Goal: Information Seeking & Learning: Learn about a topic

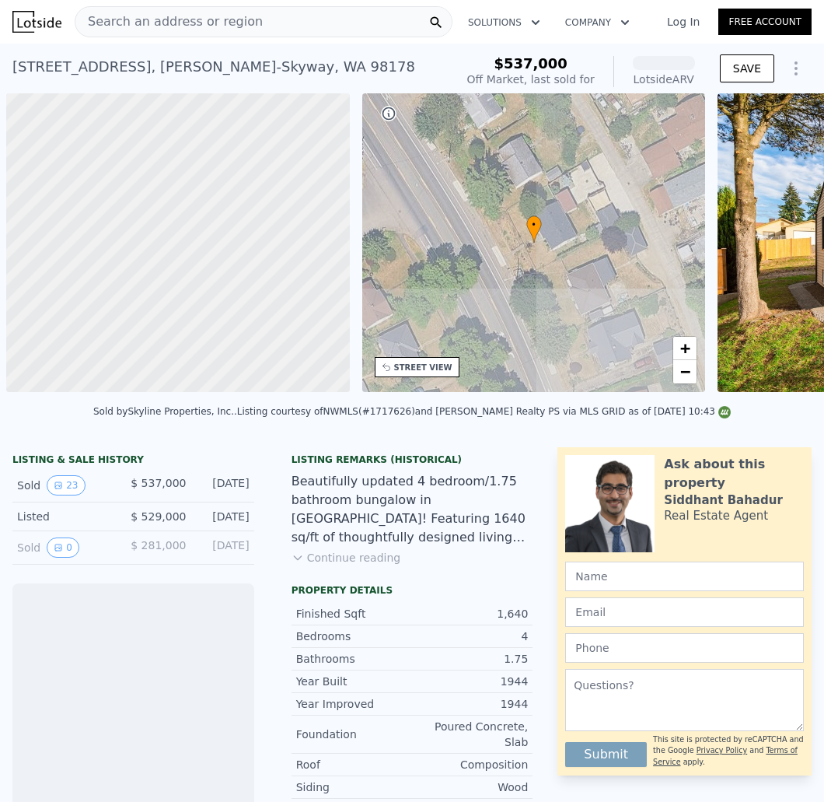
scroll to position [0, 5]
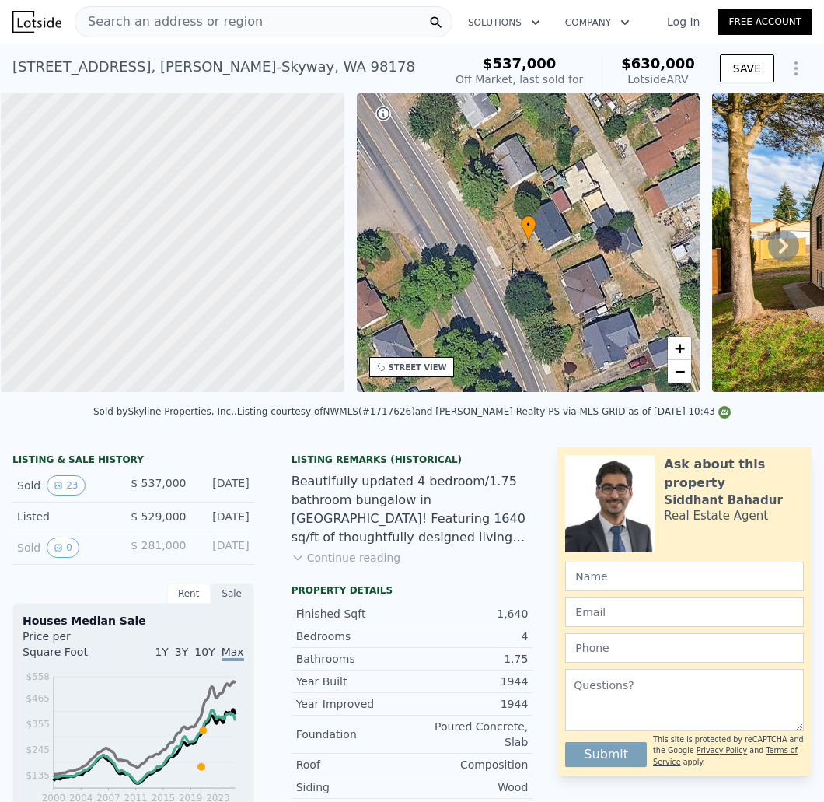
click at [519, 61] on span "$537,000" at bounding box center [520, 63] width 74 height 16
drag, startPoint x: 674, startPoint y: 65, endPoint x: 641, endPoint y: 62, distance: 33.6
click at [613, 65] on div "$537,000 Off Market, last sold for $630,000 Lotside ARV SAVE" at bounding box center [630, 72] width 362 height 44
click at [673, 61] on span "$630,000" at bounding box center [658, 63] width 74 height 16
drag, startPoint x: 696, startPoint y: 58, endPoint x: 614, endPoint y: 60, distance: 81.7
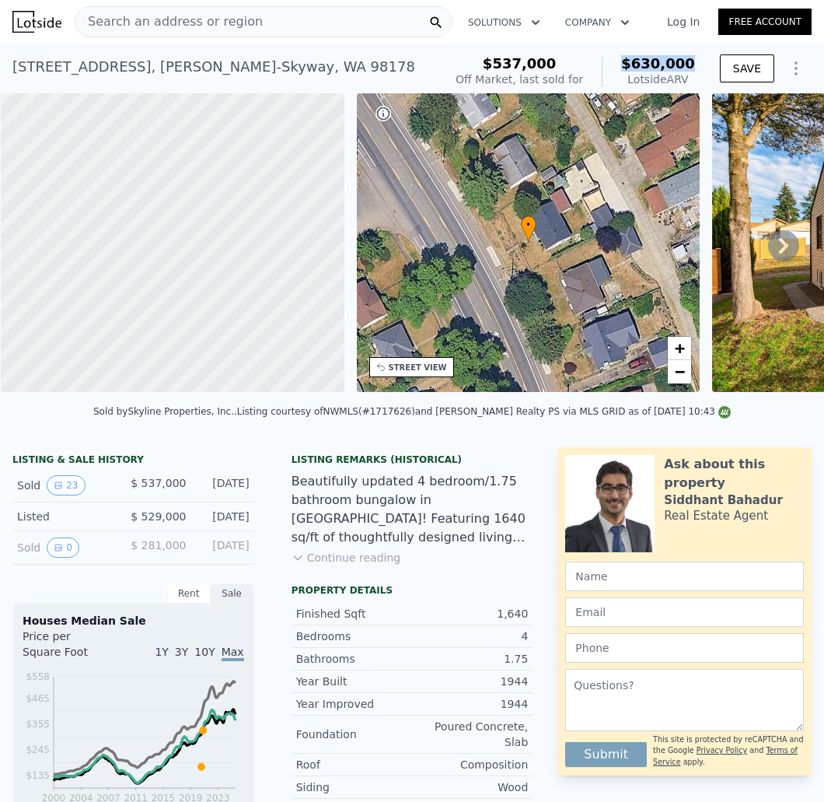
click at [614, 60] on div "$537,000 Off Market, last sold for $630,000 Lotside ARV SAVE" at bounding box center [630, 72] width 362 height 44
copy span "$630,000"
click at [435, 371] on div "STREET VIEW" at bounding box center [418, 368] width 58 height 12
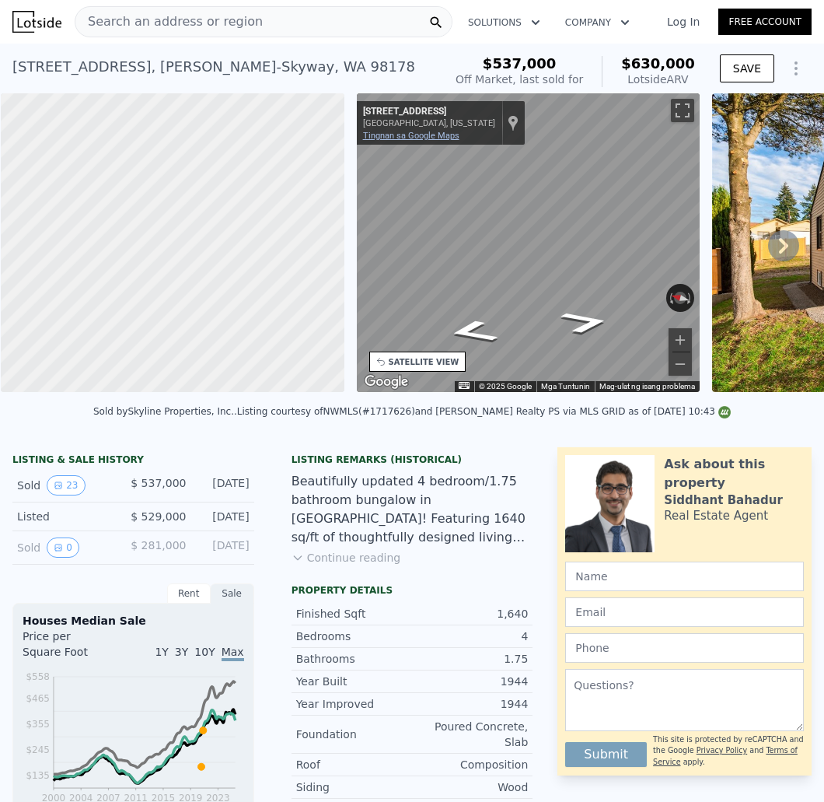
click at [428, 135] on link "Tingnan sa Google Maps" at bounding box center [411, 136] width 96 height 10
click at [302, 16] on div "Search an address or region" at bounding box center [264, 21] width 378 height 31
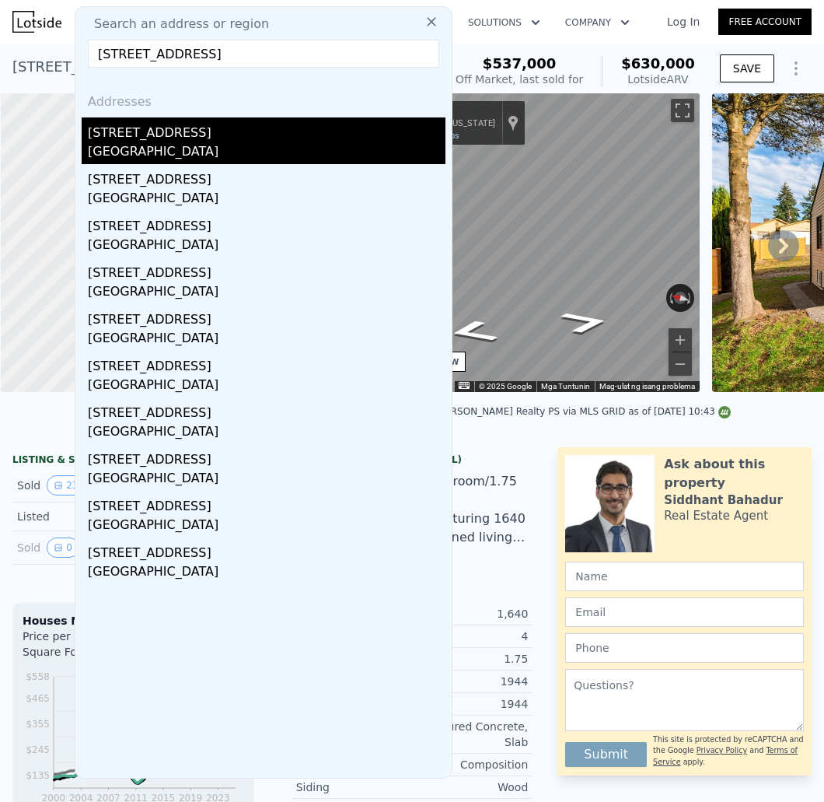
type input "[STREET_ADDRESS]"
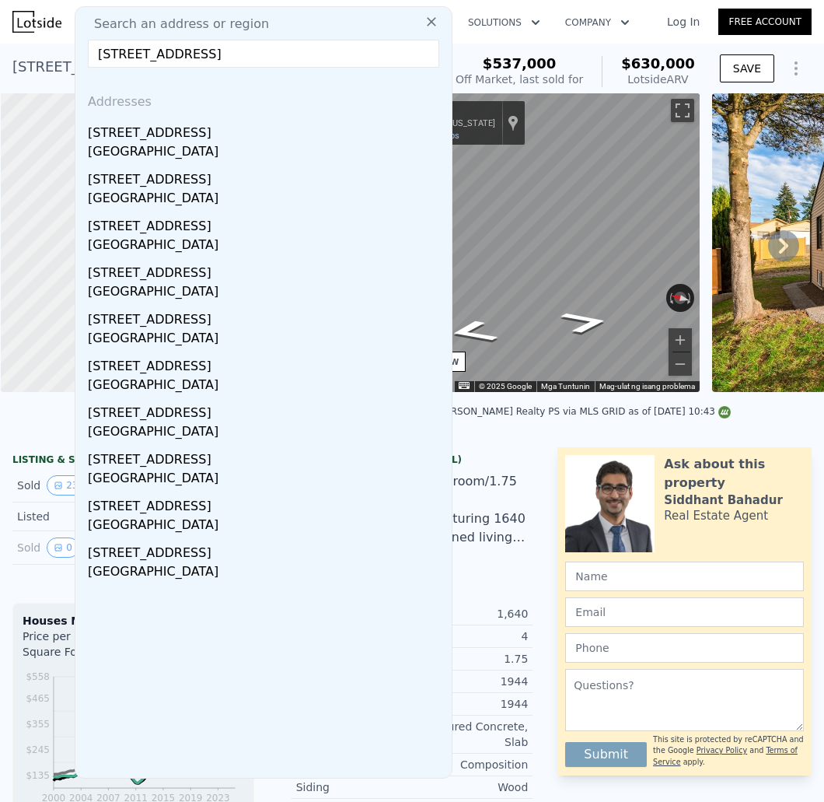
drag, startPoint x: 180, startPoint y: 153, endPoint x: 29, endPoint y: 68, distance: 173.4
click at [180, 153] on div "[GEOGRAPHIC_DATA]" at bounding box center [267, 153] width 358 height 22
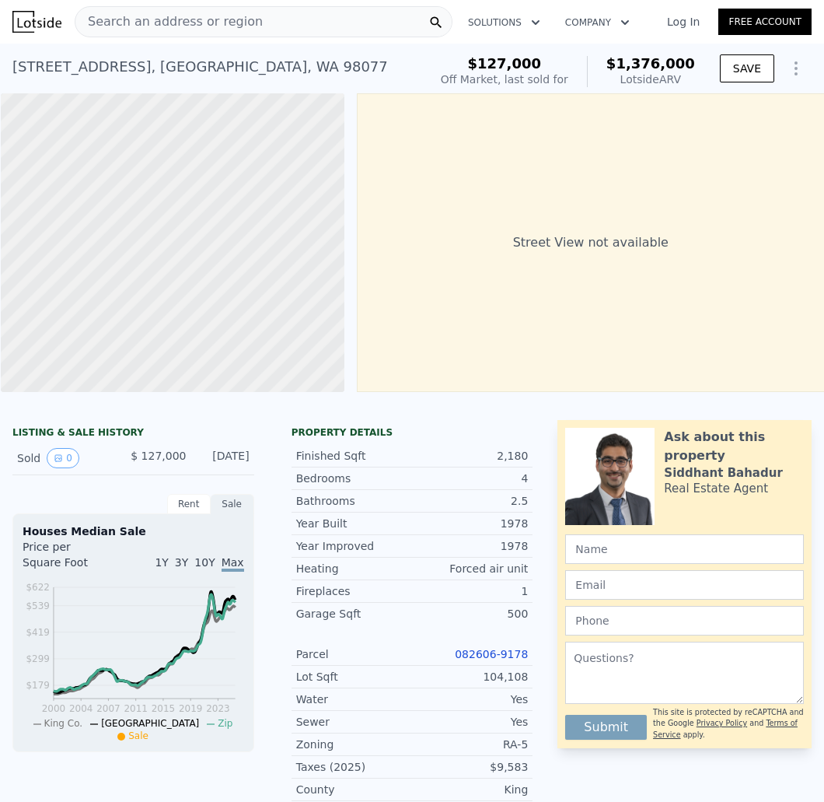
click at [613, 73] on div "Lotside ARV" at bounding box center [650, 80] width 89 height 16
drag, startPoint x: 617, startPoint y: 67, endPoint x: 606, endPoint y: 64, distance: 10.6
click at [606, 64] on div "$127,000 Off Market, last sold for $1,376,000 Lotside ARV SAVE" at bounding box center [623, 72] width 377 height 44
copy span "$1,376,000"
click at [217, 59] on div "[STREET_ADDRESS]" at bounding box center [200, 67] width 376 height 22
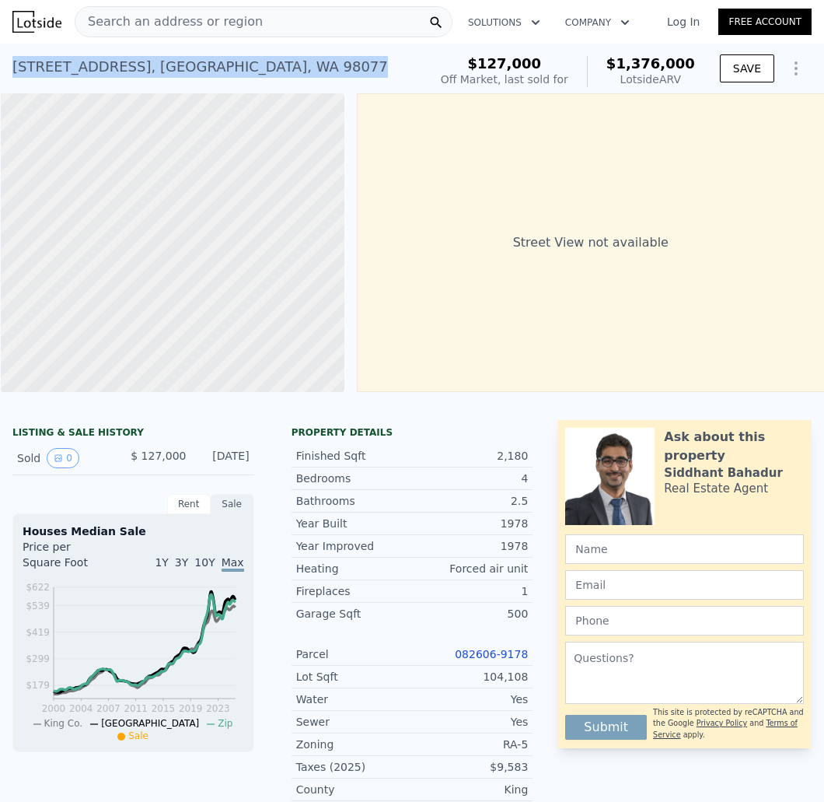
drag, startPoint x: 127, startPoint y: 68, endPoint x: 93, endPoint y: 8, distance: 69.6
click at [7, 75] on div "[STREET_ADDRESS] Sold [DATE] for $127k (~ARV $1.376m ) $127,000 Off Market, las…" at bounding box center [412, 69] width 824 height 50
copy div "[STREET_ADDRESS]"
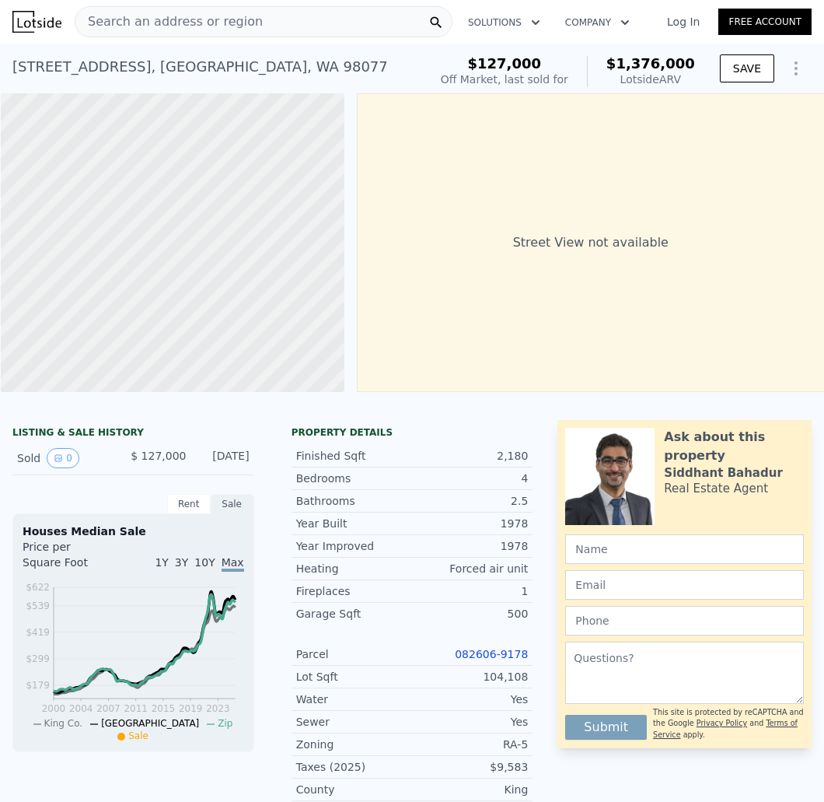
click at [302, 33] on div "Search an address or region" at bounding box center [264, 21] width 378 height 31
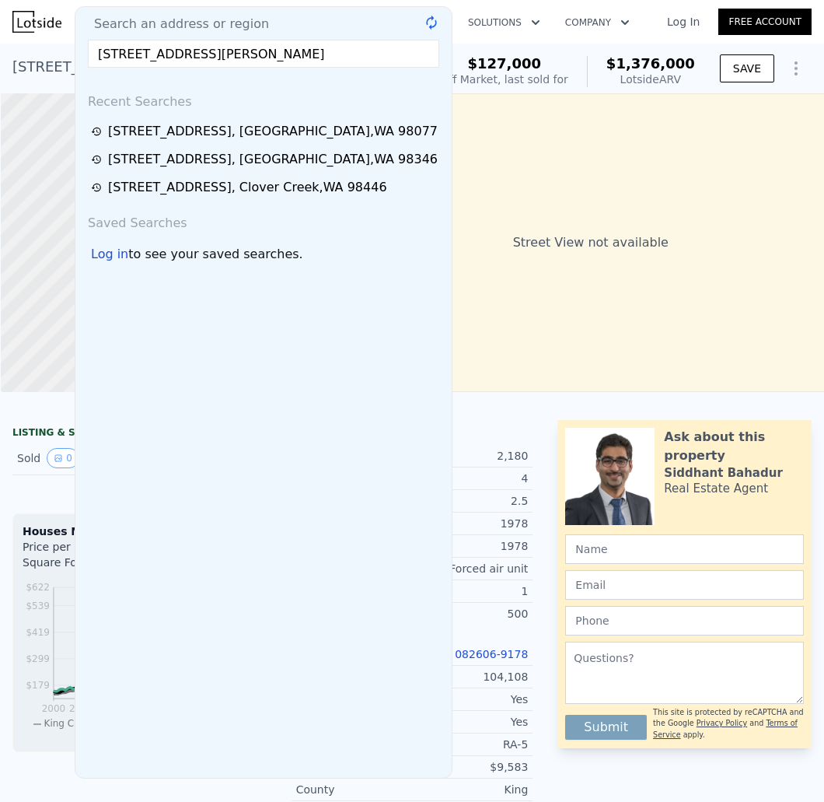
scroll to position [0, 21]
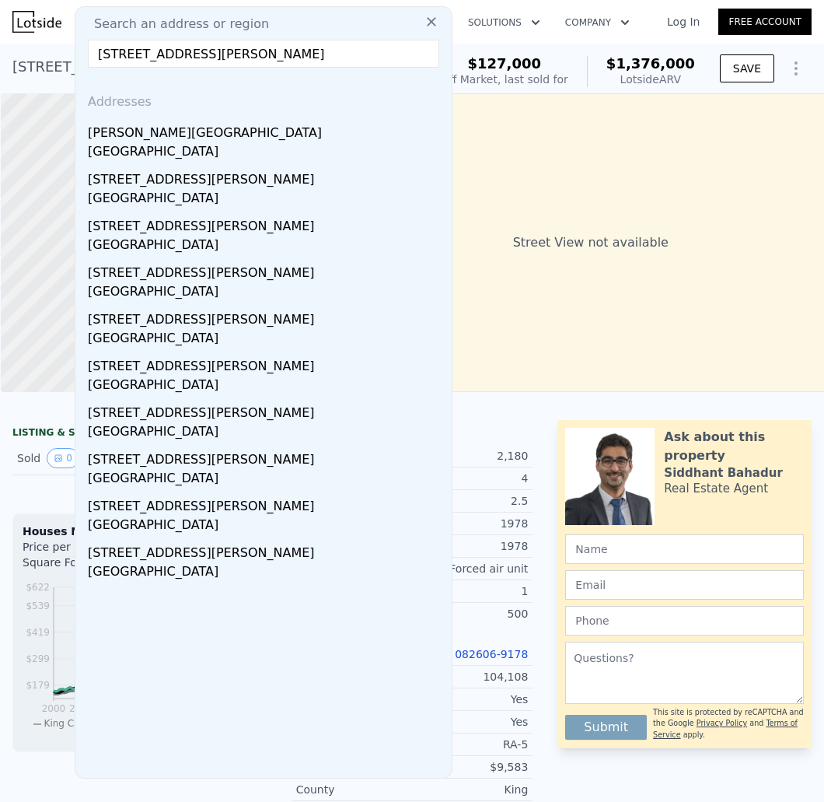
drag, startPoint x: 313, startPoint y: 50, endPoint x: 599, endPoint y: 102, distance: 291.6
type input "[STREET_ADDRESS][PERSON_NAME][PERSON_NAME]"
drag, startPoint x: 254, startPoint y: 130, endPoint x: 421, endPoint y: 21, distance: 198.8
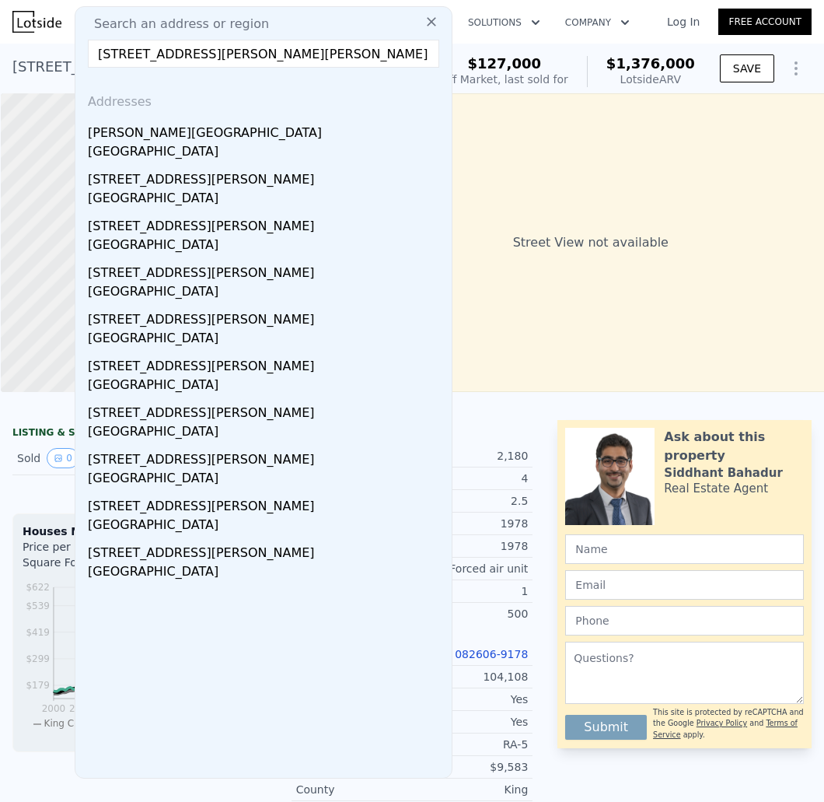
click at [254, 130] on div "[PERSON_NAME][GEOGRAPHIC_DATA]" at bounding box center [267, 129] width 358 height 25
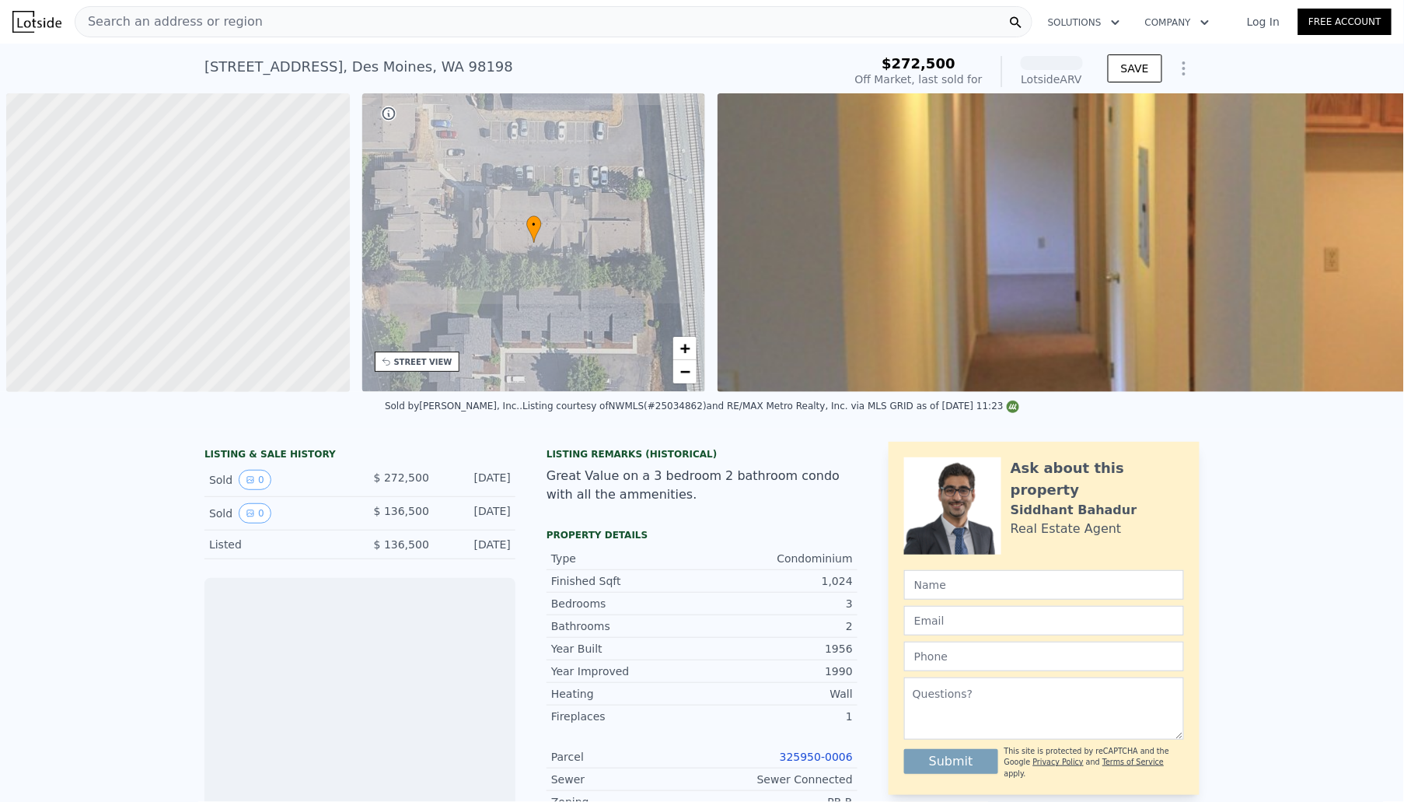
scroll to position [0, 5]
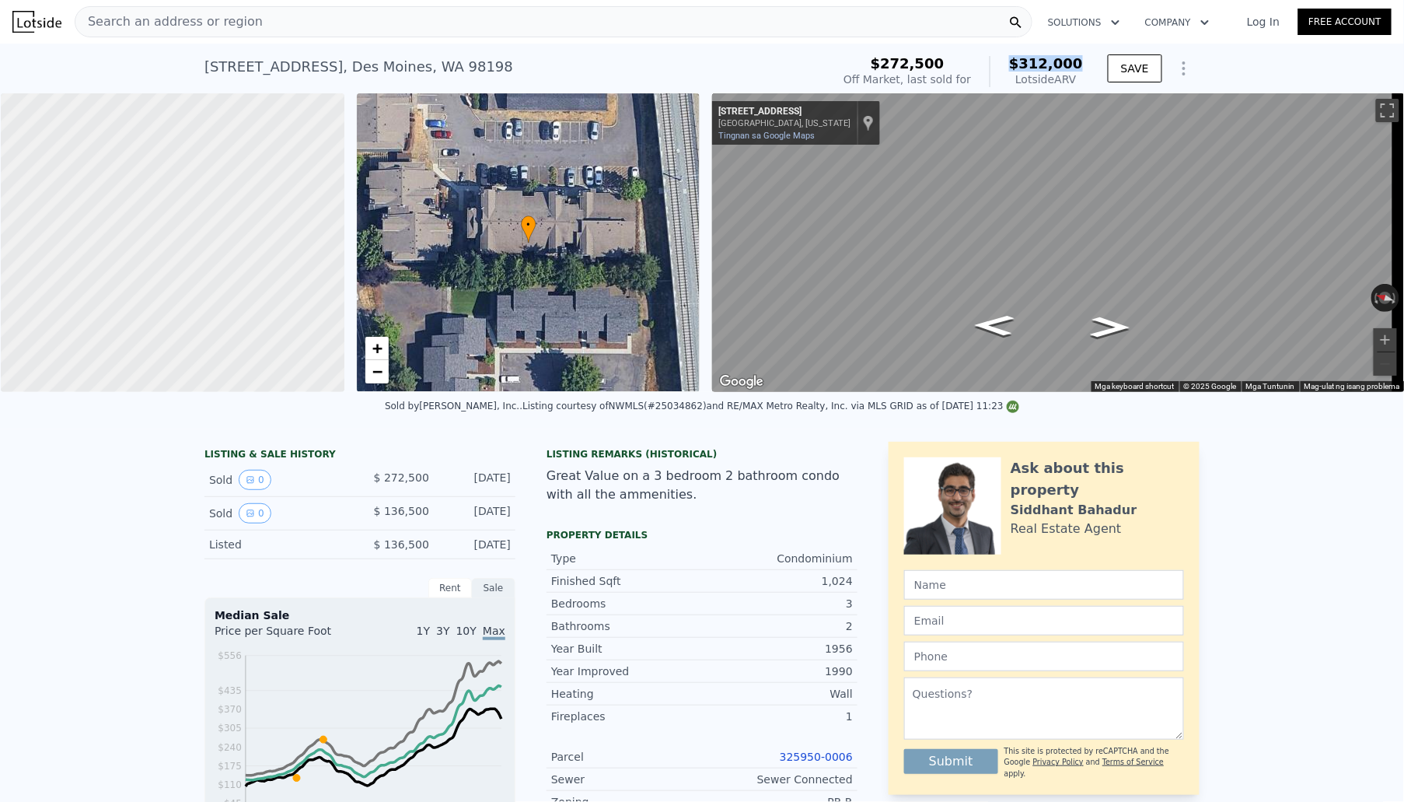
drag, startPoint x: 1083, startPoint y: 61, endPoint x: 1008, endPoint y: 61, distance: 74.6
click at [1008, 61] on div "$272,500 Off Market, last sold for $312,000 Lotside ARV" at bounding box center [963, 72] width 252 height 44
copy span "$312,000"
